Goal: Task Accomplishment & Management: Manage account settings

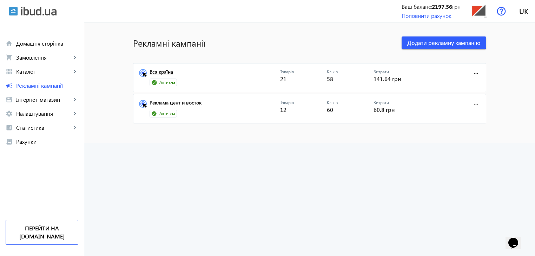
click at [167, 73] on link "Вся країна" at bounding box center [214, 74] width 131 height 10
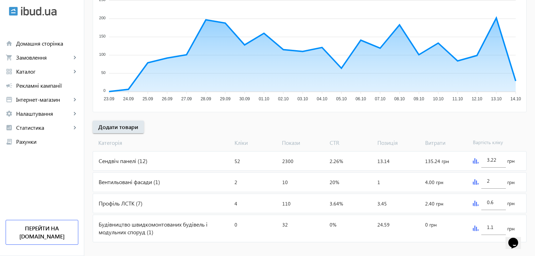
scroll to position [154, 0]
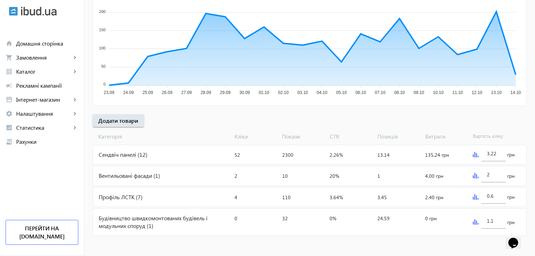
click at [123, 155] on div "Сендвіч панелі (12)" at bounding box center [162, 154] width 139 height 19
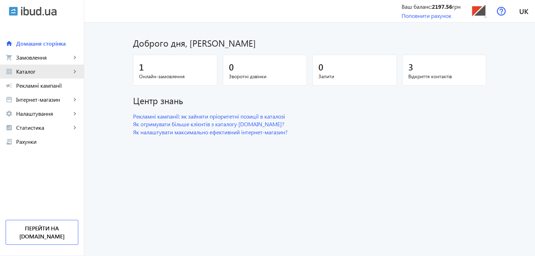
click at [32, 71] on span "Каталог" at bounding box center [43, 71] width 55 height 7
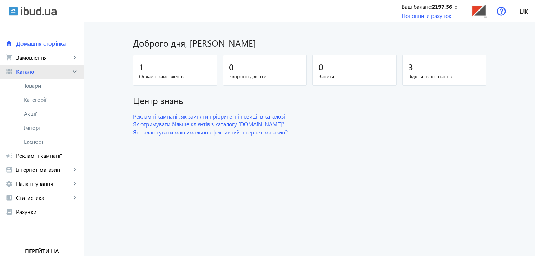
click at [33, 75] on link "grid_view Каталог keyboard_arrow_right" at bounding box center [42, 72] width 84 height 14
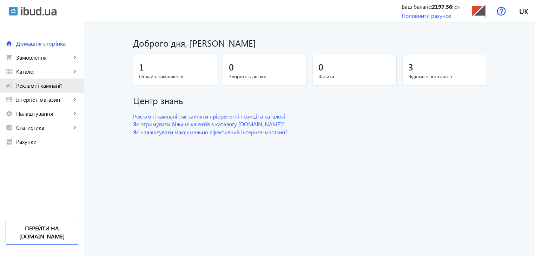
click at [41, 85] on span "Рекламні кампанії" at bounding box center [47, 85] width 62 height 7
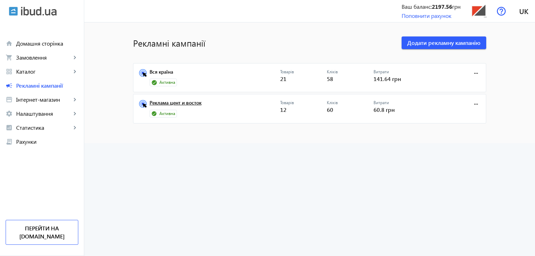
click at [181, 104] on link "Реклама цент и восток" at bounding box center [214, 105] width 131 height 10
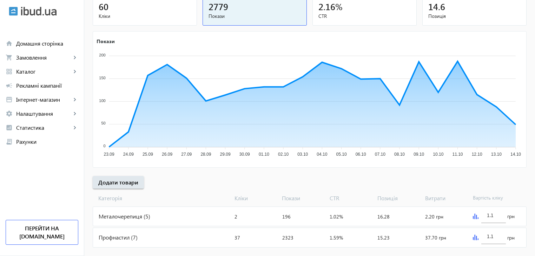
scroll to position [104, 0]
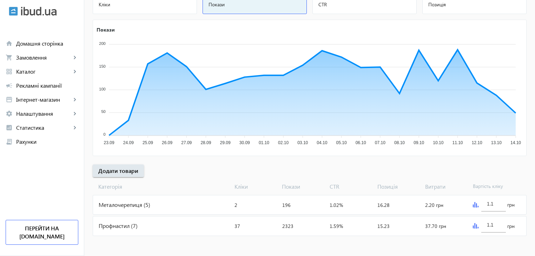
click at [112, 227] on div "Профнастил (7)" at bounding box center [162, 225] width 139 height 19
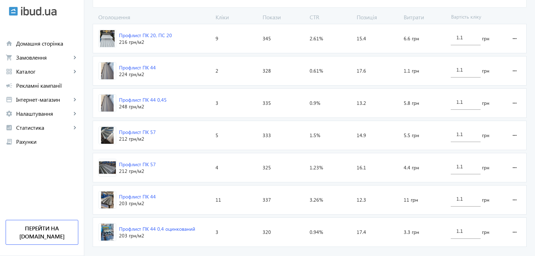
scroll to position [255, 0]
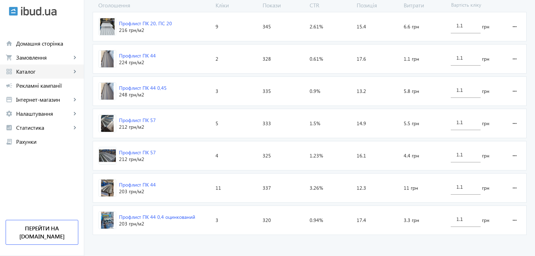
click at [25, 73] on span "Каталог" at bounding box center [43, 71] width 55 height 7
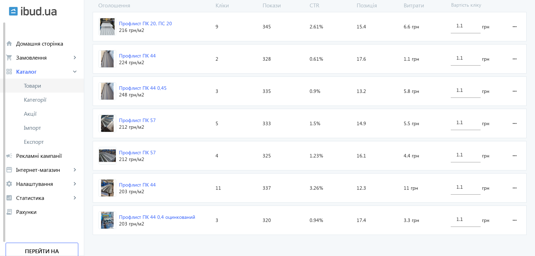
click at [32, 83] on span "Товари" at bounding box center [51, 85] width 54 height 7
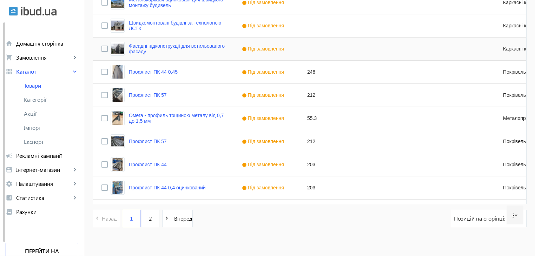
scroll to position [688, 0]
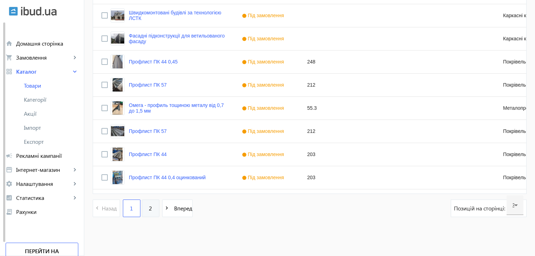
click at [149, 207] on span "2" at bounding box center [150, 209] width 3 height 8
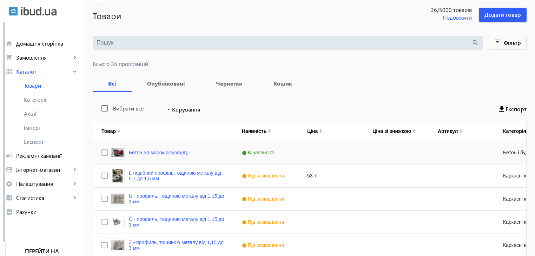
scroll to position [105, 0]
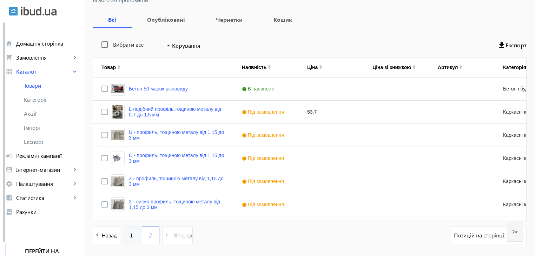
click at [130, 235] on span "1" at bounding box center [131, 236] width 3 height 8
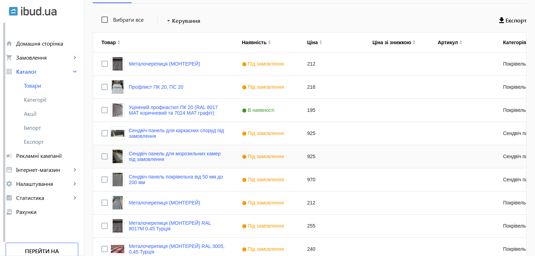
scroll to position [140, 0]
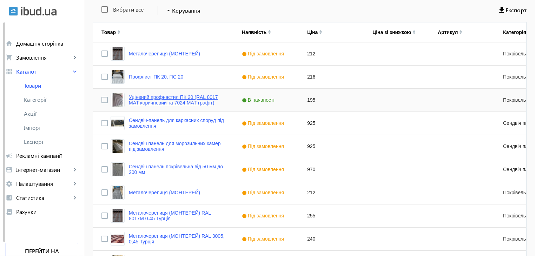
click at [150, 99] on link "Уцінений профнастил ПК 20 (RAL 8017 МАТ коричневий та 7024 МАТ графіт)" at bounding box center [177, 99] width 96 height 11
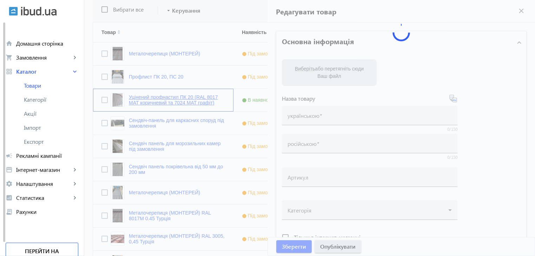
type input "Уцінений профнастил ПК 20 (RAL 8017 МАТ коричневий та 7024 МАТ графіт)"
type input "Уциненний профнастил ПК 20 (RAL 8017 МАТ коричневый и 7024 МАТ графит)"
type input "195"
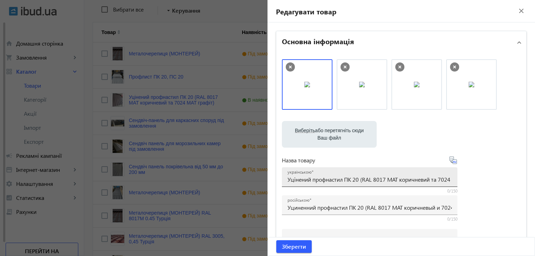
click at [309, 180] on input "Уцінений профнастил ПК 20 (RAL 8017 МАТ коричневий та 7024 МАТ графіт)" at bounding box center [369, 179] width 164 height 7
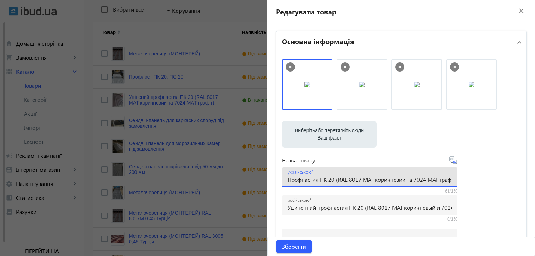
drag, startPoint x: 335, startPoint y: 180, endPoint x: 369, endPoint y: 180, distance: 34.0
click at [369, 180] on input "Профнастил ПК 20 (RAL 8017 МАТ коричневий та 7024 МАТ графіт)" at bounding box center [369, 179] width 164 height 7
click at [397, 181] on input "Профнастил ПК 20 (RAL 8017 МАТ коричневий та 7024 МАТ графіт)" at bounding box center [369, 179] width 164 height 7
type input "Профнастил ПК 20 (RAL 8017 МАТ коричневий та 7024 МАТ графіт)"
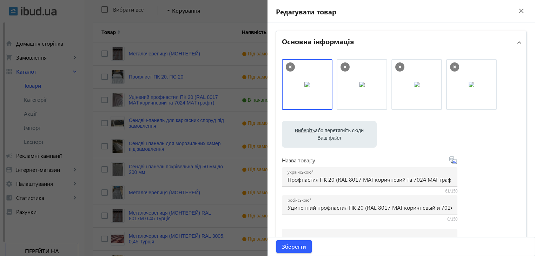
click at [452, 160] on icon at bounding box center [453, 160] width 8 height 8
type input "Профнастил ПК 20 (RAL 8017 МАТ коричневый и 7024 МАТ графит)"
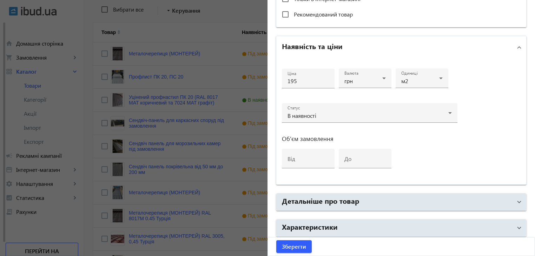
scroll to position [316, 0]
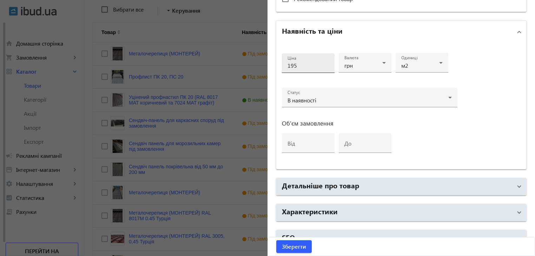
click at [307, 65] on input "195" at bounding box center [307, 65] width 41 height 7
type input "1"
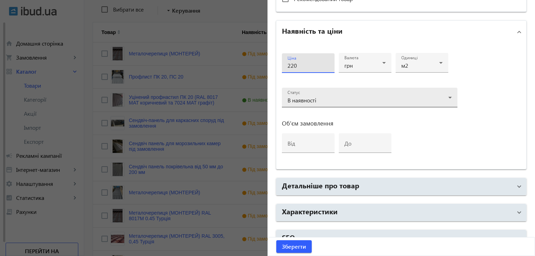
type input "220"
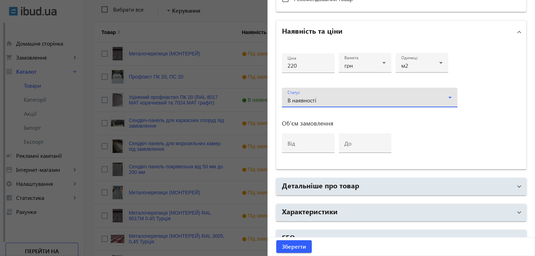
click at [374, 101] on div "В наявності" at bounding box center [367, 101] width 161 height 6
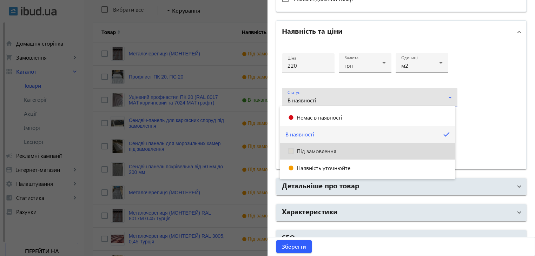
click at [325, 150] on span "Під замовлення" at bounding box center [316, 151] width 40 height 6
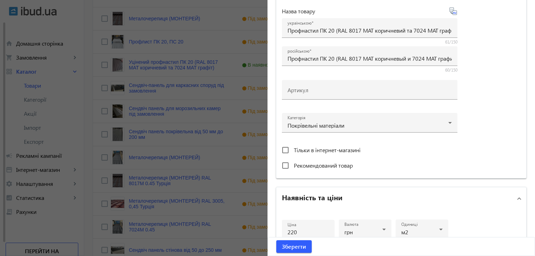
scroll to position [117, 0]
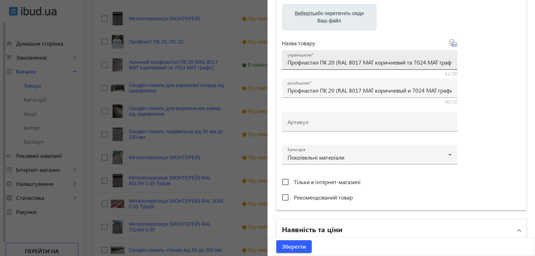
click at [423, 61] on input "Профнастил ПК 20 (RAL 8017 МАТ коричневий та 7024 МАТ графіт)" at bounding box center [369, 62] width 164 height 7
click at [290, 246] on span "Зберегти" at bounding box center [294, 247] width 24 height 8
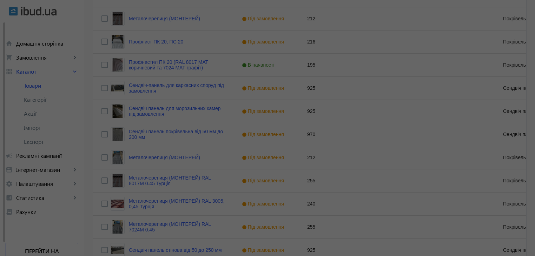
scroll to position [0, 0]
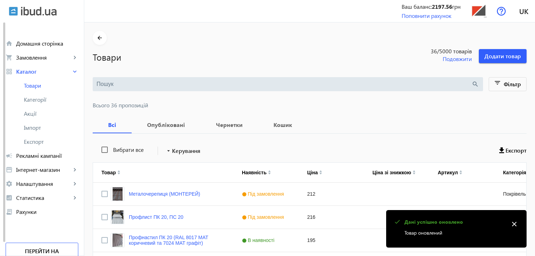
drag, startPoint x: 29, startPoint y: 158, endPoint x: 45, endPoint y: 159, distance: 16.5
click at [29, 159] on span "Рекламні кампанії" at bounding box center [47, 155] width 62 height 7
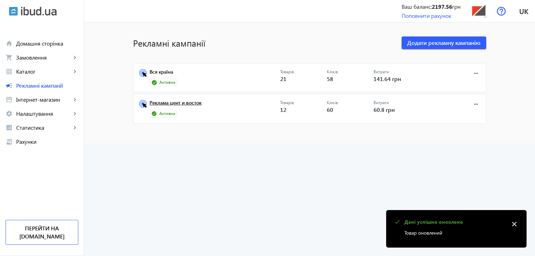
click at [183, 104] on link "Реклама цент и восток" at bounding box center [214, 105] width 131 height 10
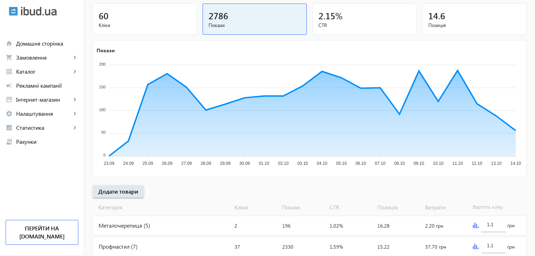
scroll to position [104, 0]
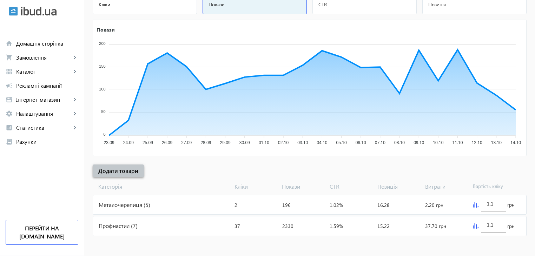
click at [118, 172] on span "Додати товари" at bounding box center [118, 171] width 40 height 8
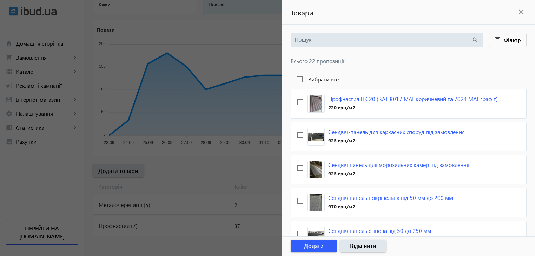
scroll to position [69, 0]
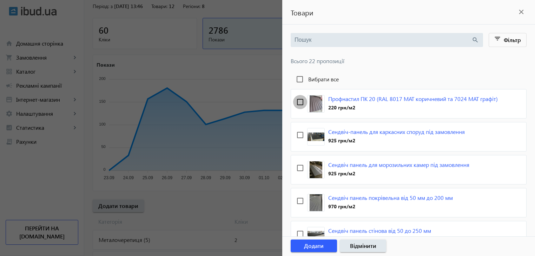
click at [298, 102] on input "checkbox" at bounding box center [300, 102] width 14 height 14
checkbox input "true"
click at [324, 244] on span "button" at bounding box center [313, 246] width 46 height 17
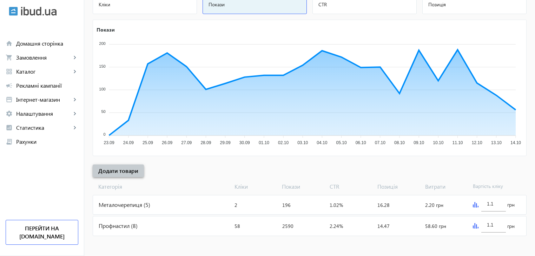
scroll to position [104, 0]
